Goal: Book appointment/travel/reservation

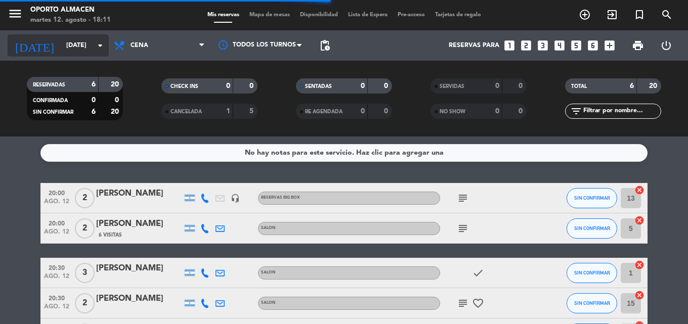
click at [66, 35] on div "[DATE] [DATE] arrow_drop_down" at bounding box center [58, 45] width 101 height 30
click at [68, 41] on input "[DATE]" at bounding box center [104, 45] width 86 height 17
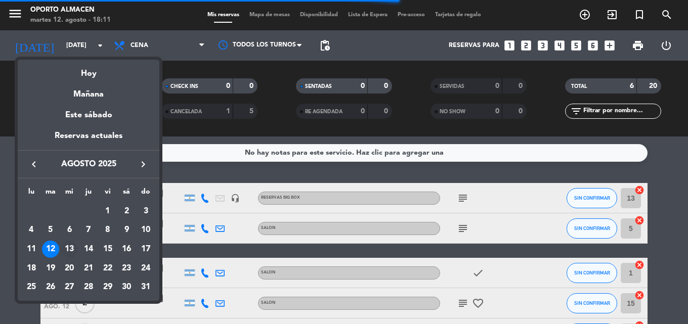
click at [67, 244] on div "13" at bounding box center [69, 249] width 17 height 17
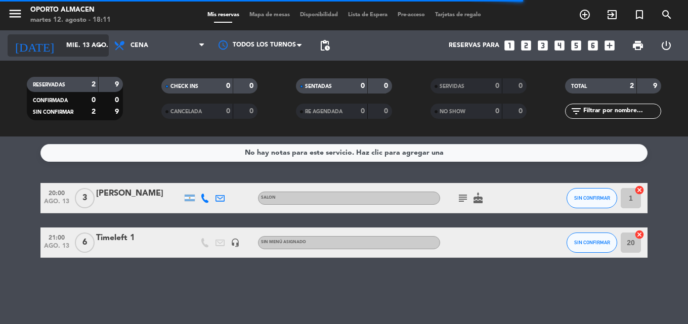
click at [61, 43] on input "mié. 13 ago." at bounding box center [104, 45] width 86 height 17
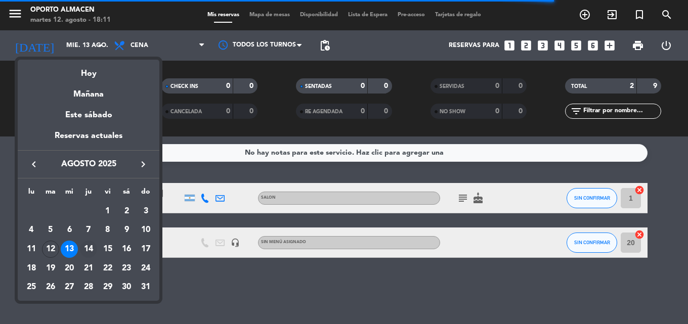
click at [91, 243] on div "14" at bounding box center [88, 249] width 17 height 17
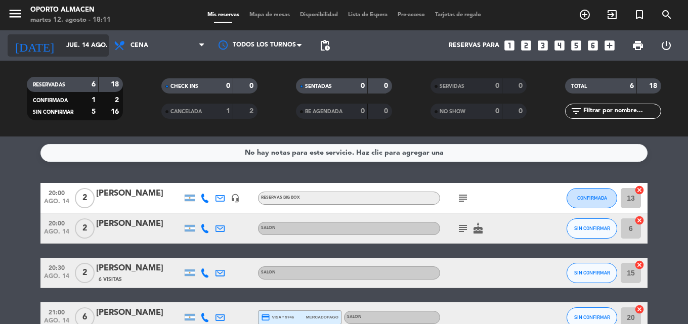
click at [77, 48] on input "jue. 14 ago." at bounding box center [104, 45] width 86 height 17
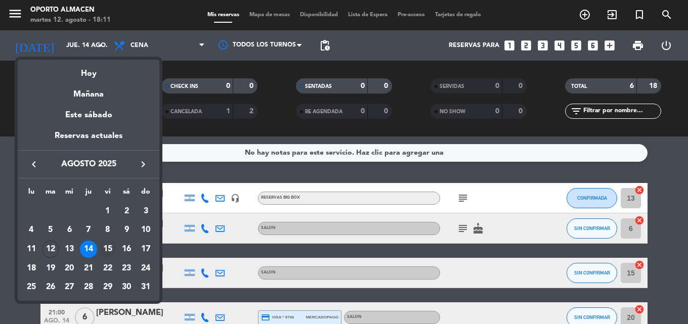
click at [116, 243] on td "15" at bounding box center [107, 249] width 19 height 19
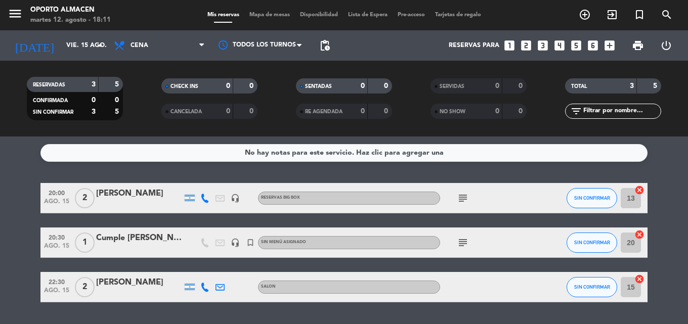
click at [464, 243] on icon "subject" at bounding box center [463, 243] width 12 height 12
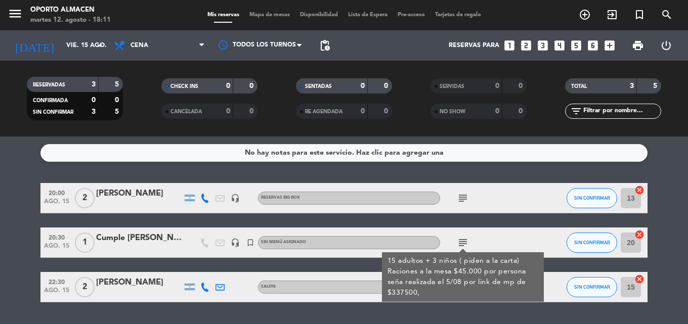
click at [464, 243] on icon "subject" at bounding box center [463, 243] width 12 height 12
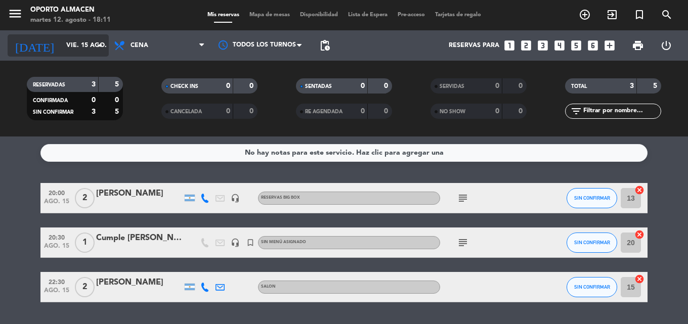
click at [61, 40] on input "vie. 15 ago." at bounding box center [104, 45] width 86 height 17
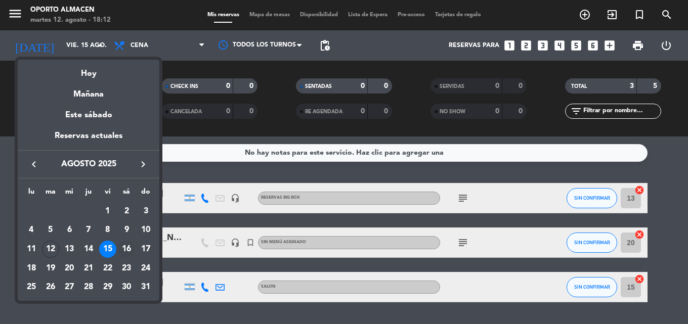
click at [125, 245] on div "16" at bounding box center [126, 249] width 17 height 17
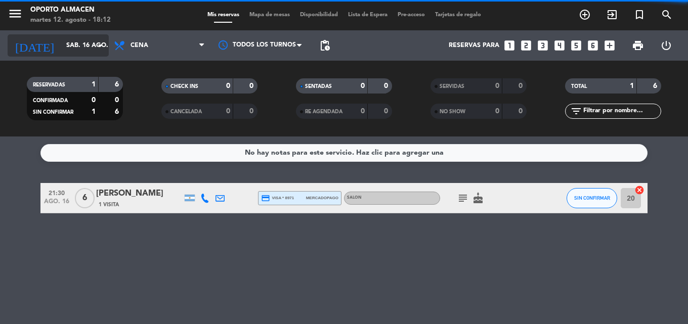
click at [61, 40] on input "sáb. 16 ago." at bounding box center [104, 45] width 86 height 17
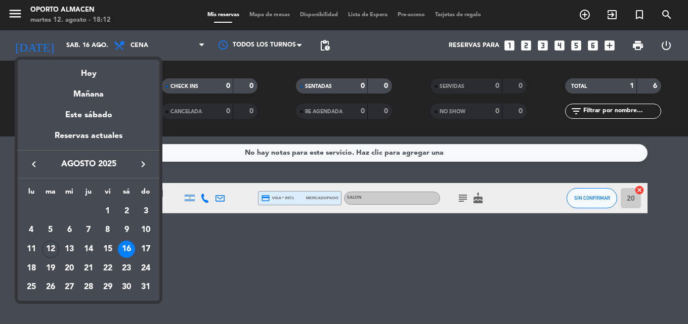
drag, startPoint x: 92, startPoint y: 71, endPoint x: 89, endPoint y: 77, distance: 7.0
click at [92, 72] on div "Hoy" at bounding box center [89, 70] width 142 height 21
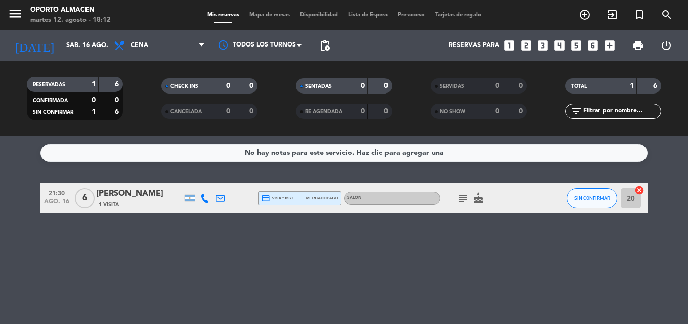
type input "[DATE]"
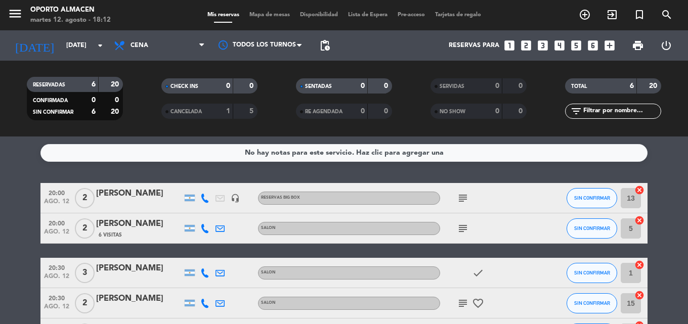
click at [461, 230] on icon "subject" at bounding box center [463, 229] width 12 height 12
click at [486, 224] on div "subject Primer piso" at bounding box center [485, 229] width 91 height 30
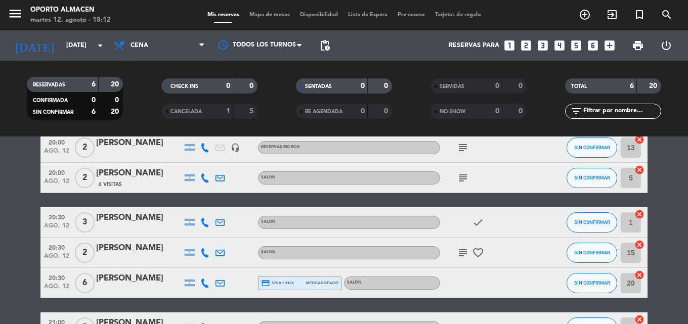
click at [463, 256] on icon "subject" at bounding box center [463, 253] width 12 height 12
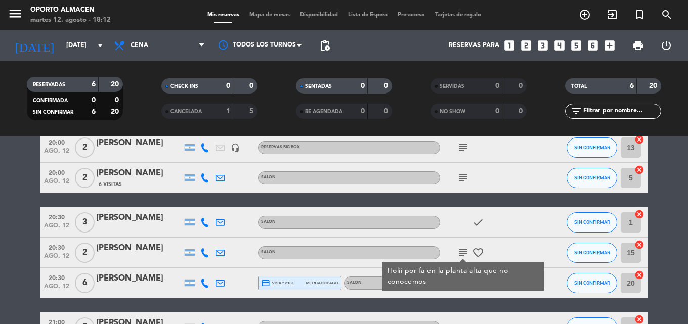
click at [480, 252] on icon "favorite_border" at bounding box center [478, 253] width 12 height 12
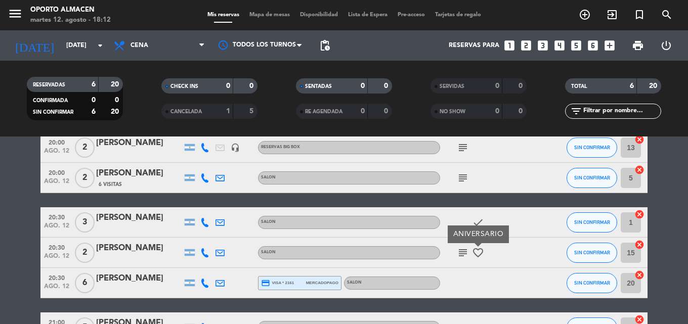
click at [538, 252] on div at bounding box center [544, 253] width 27 height 30
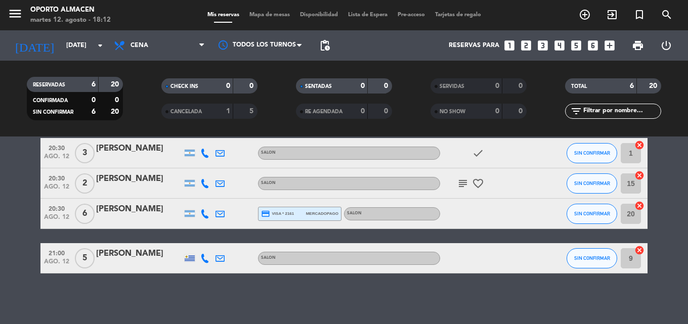
scroll to position [19, 0]
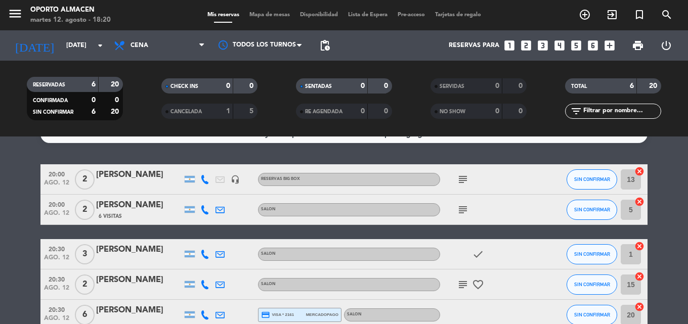
click at [459, 208] on icon "subject" at bounding box center [463, 210] width 12 height 12
click at [459, 280] on icon "subject" at bounding box center [463, 285] width 12 height 12
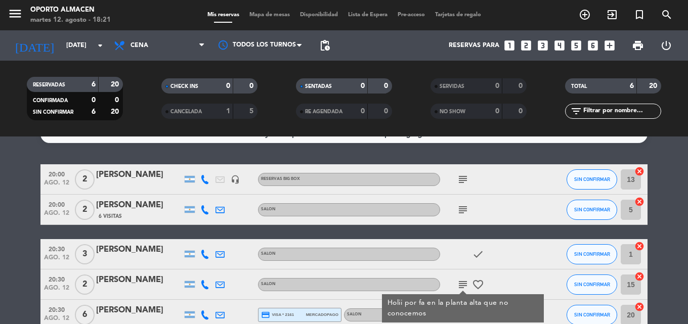
scroll to position [69, 0]
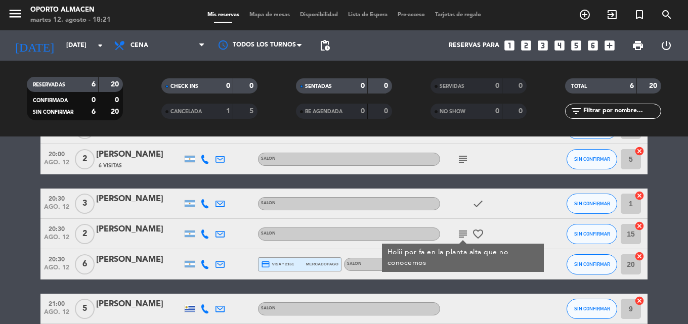
click at [462, 280] on div "20:00 [DATE] 2 [PERSON_NAME] headset_mic RESERVAS BIG BOX subject SIN CONFIRMAR…" at bounding box center [343, 219] width 607 height 211
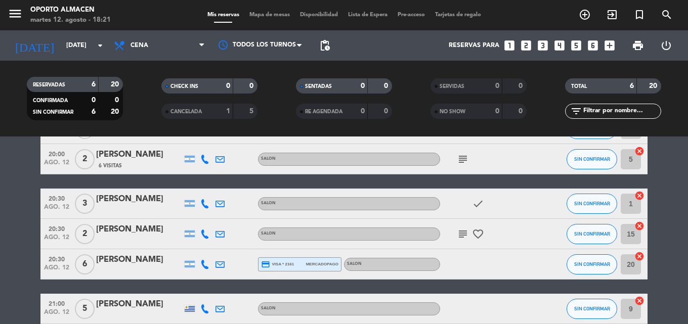
scroll to position [120, 0]
